Goal: Check status: Check status

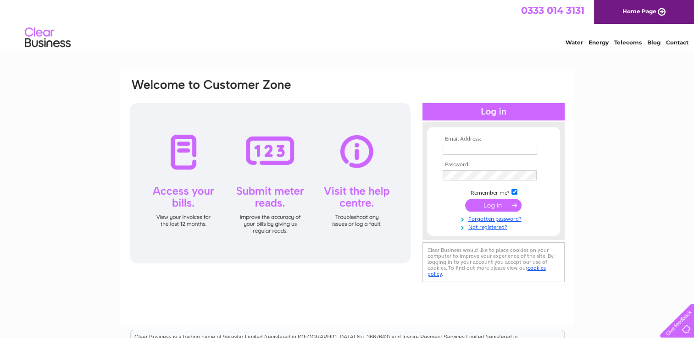
type input "[EMAIL_ADDRESS][DOMAIN_NAME]"
click at [483, 204] on input "submit" at bounding box center [493, 205] width 56 height 13
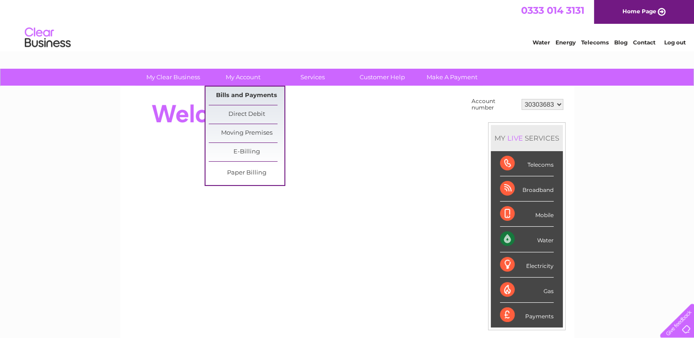
click at [243, 96] on link "Bills and Payments" at bounding box center [247, 96] width 76 height 18
click at [224, 93] on link "Bills and Payments" at bounding box center [247, 96] width 76 height 18
